Goal: Information Seeking & Learning: Find specific fact

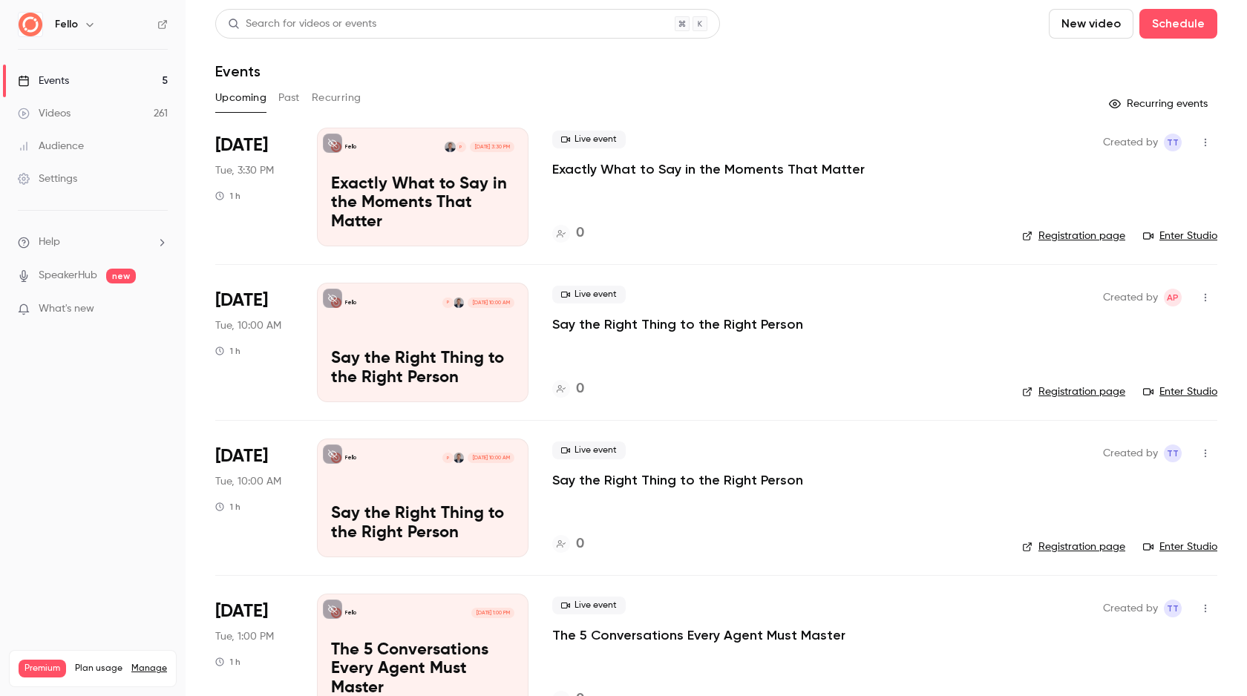
click at [1078, 22] on button "New video" at bounding box center [1091, 24] width 85 height 30
click at [1081, 107] on div "Upload" at bounding box center [1134, 103] width 113 height 15
click at [65, 114] on div "Videos" at bounding box center [44, 113] width 53 height 15
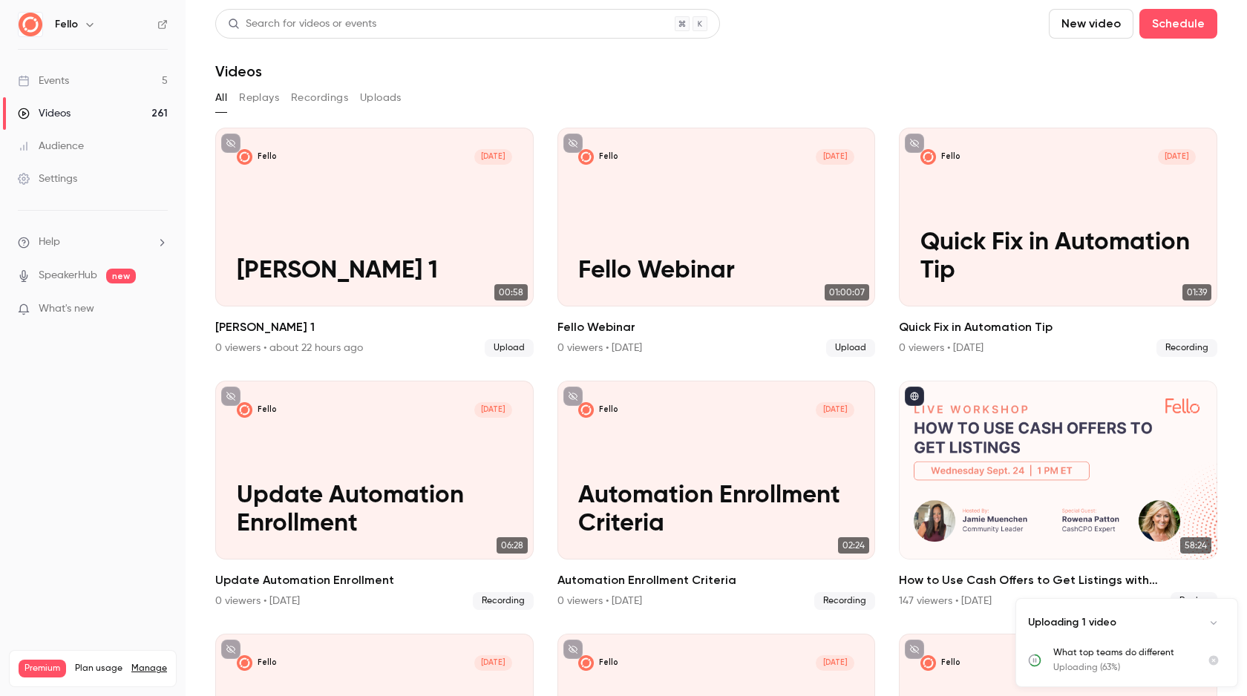
click at [103, 84] on link "Events 5" at bounding box center [93, 81] width 186 height 33
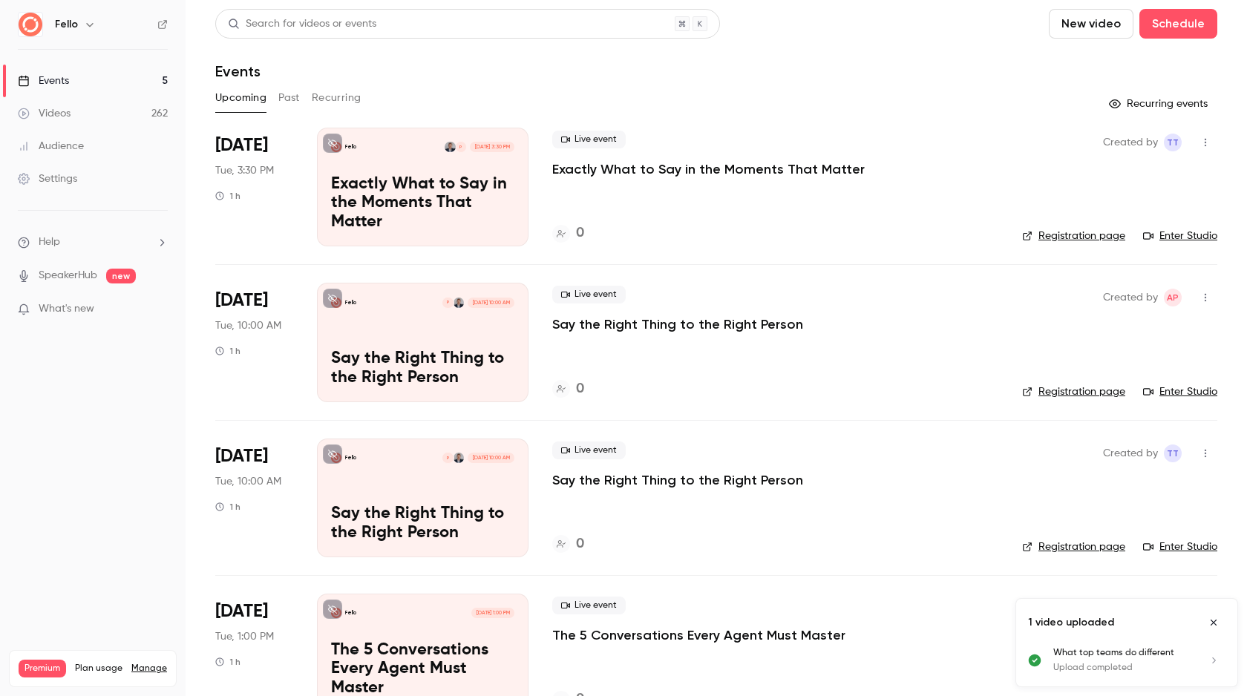
click at [119, 113] on link "Videos 262" at bounding box center [93, 113] width 186 height 33
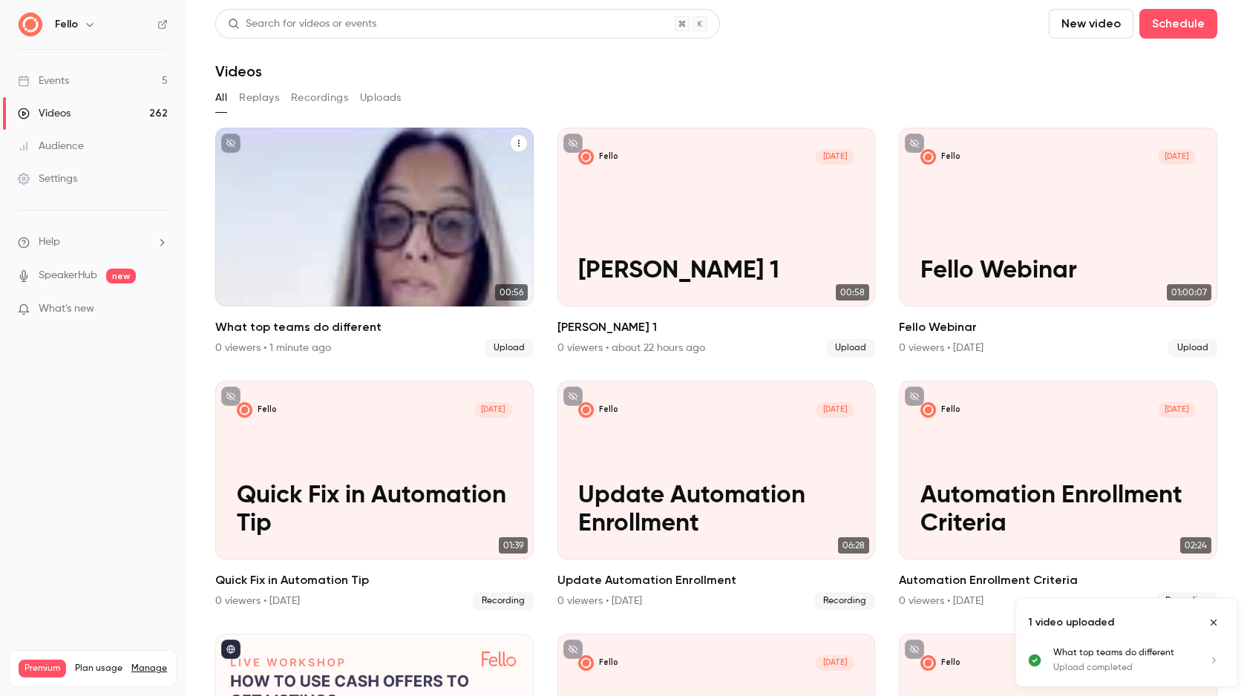
click at [367, 323] on h2 "What top teams do different" at bounding box center [374, 327] width 318 height 18
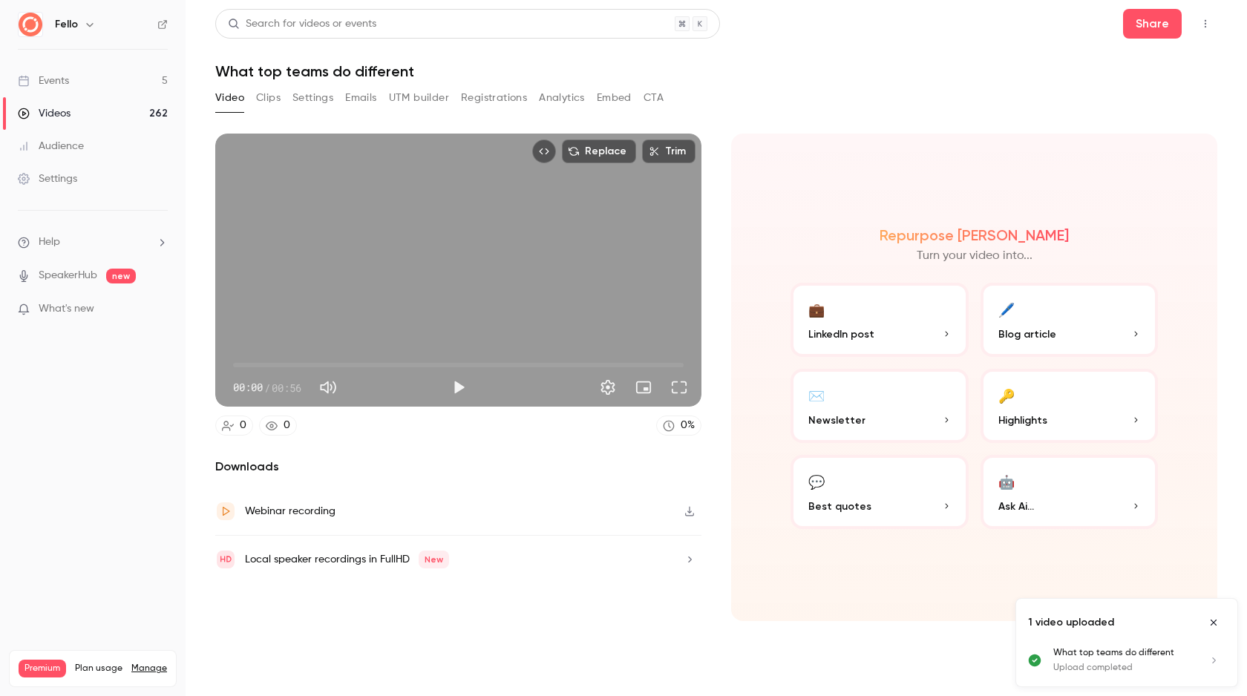
click at [269, 94] on button "Clips" at bounding box center [268, 98] width 24 height 24
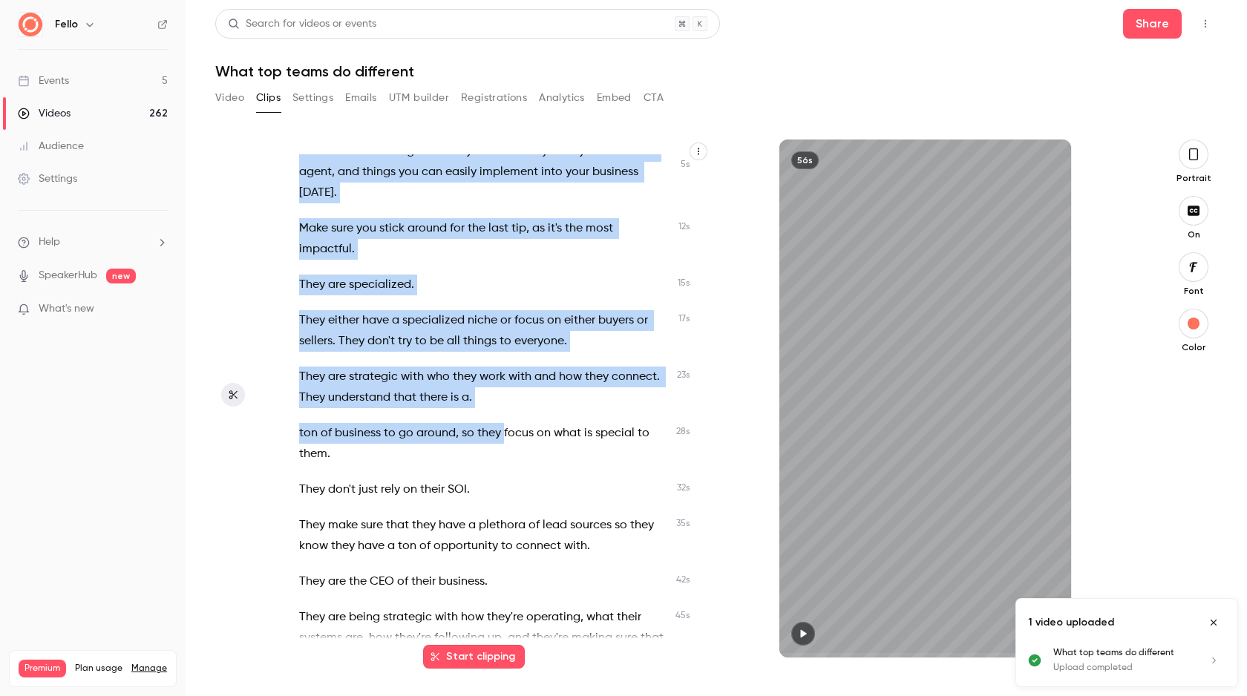
scroll to position [148, 0]
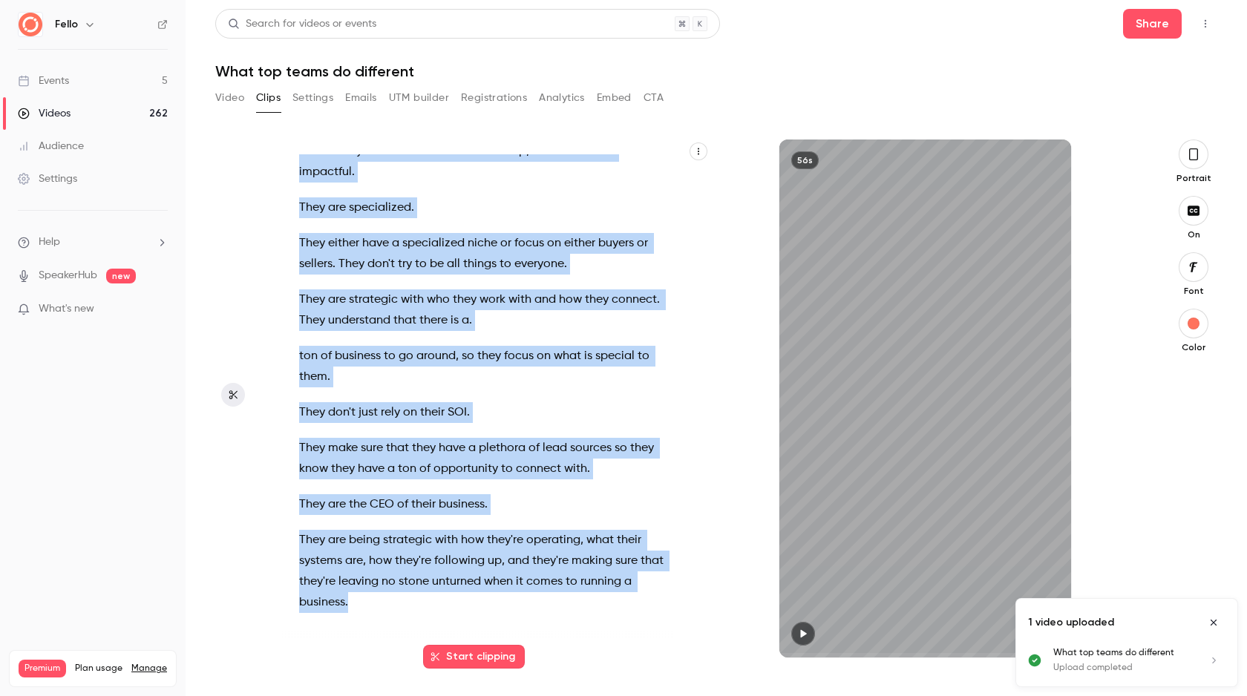
drag, startPoint x: 298, startPoint y: 165, endPoint x: 558, endPoint y: 603, distance: 509.8
click at [558, 603] on div "I meet with top real estate agents that consistently do over $100 million annua…" at bounding box center [492, 405] width 422 height 503
copy div "I meet with top real estate agents that consistently do over $100 million annua…"
